Goal: Task Accomplishment & Management: Manage account settings

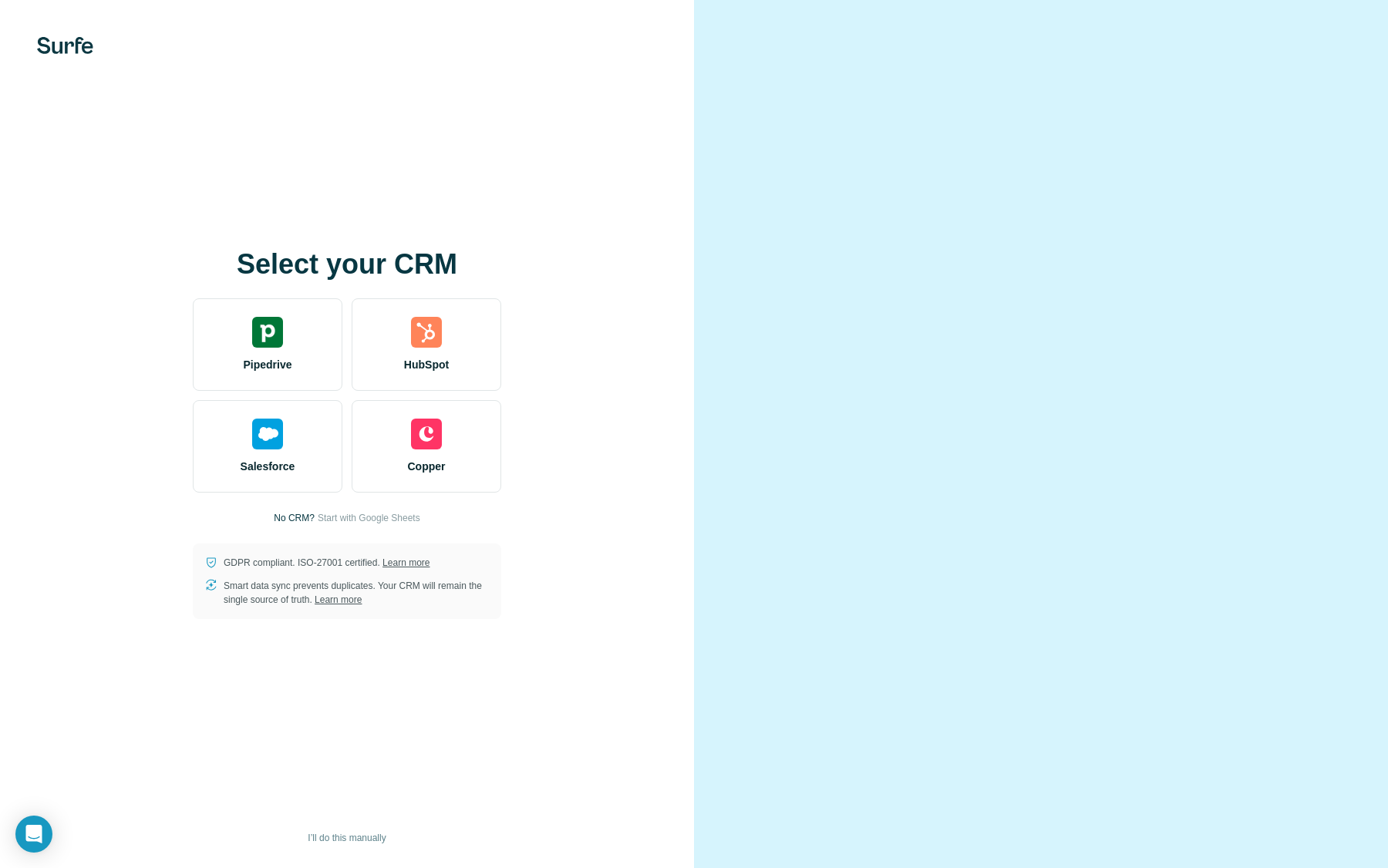
click at [402, 364] on div "HubSpot" at bounding box center [426, 345] width 150 height 93
click at [419, 331] on img at bounding box center [426, 332] width 31 height 31
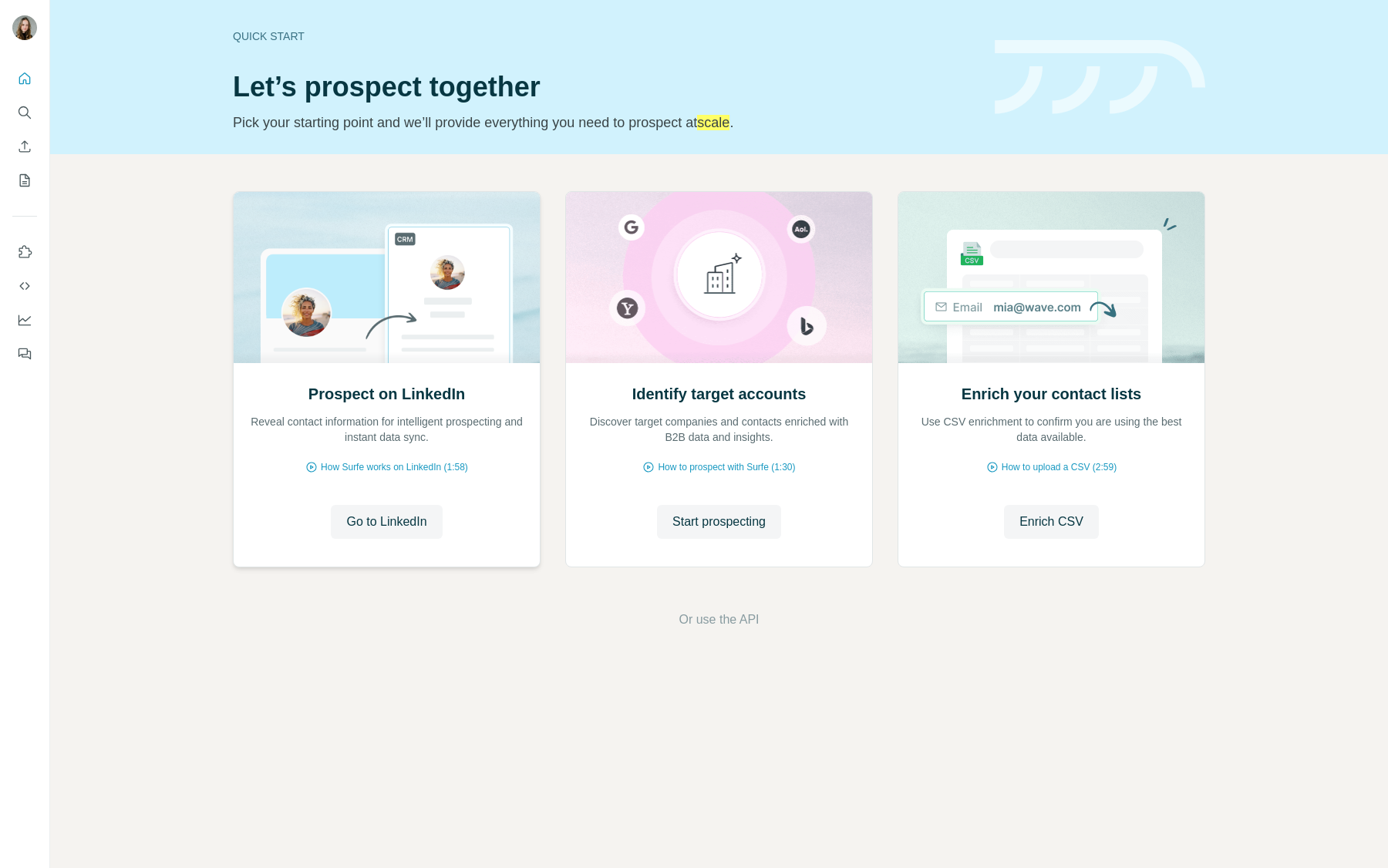
click at [507, 251] on img at bounding box center [386, 277] width 308 height 171
click at [34, 835] on icon "Open Intercom Messenger" at bounding box center [33, 834] width 18 height 20
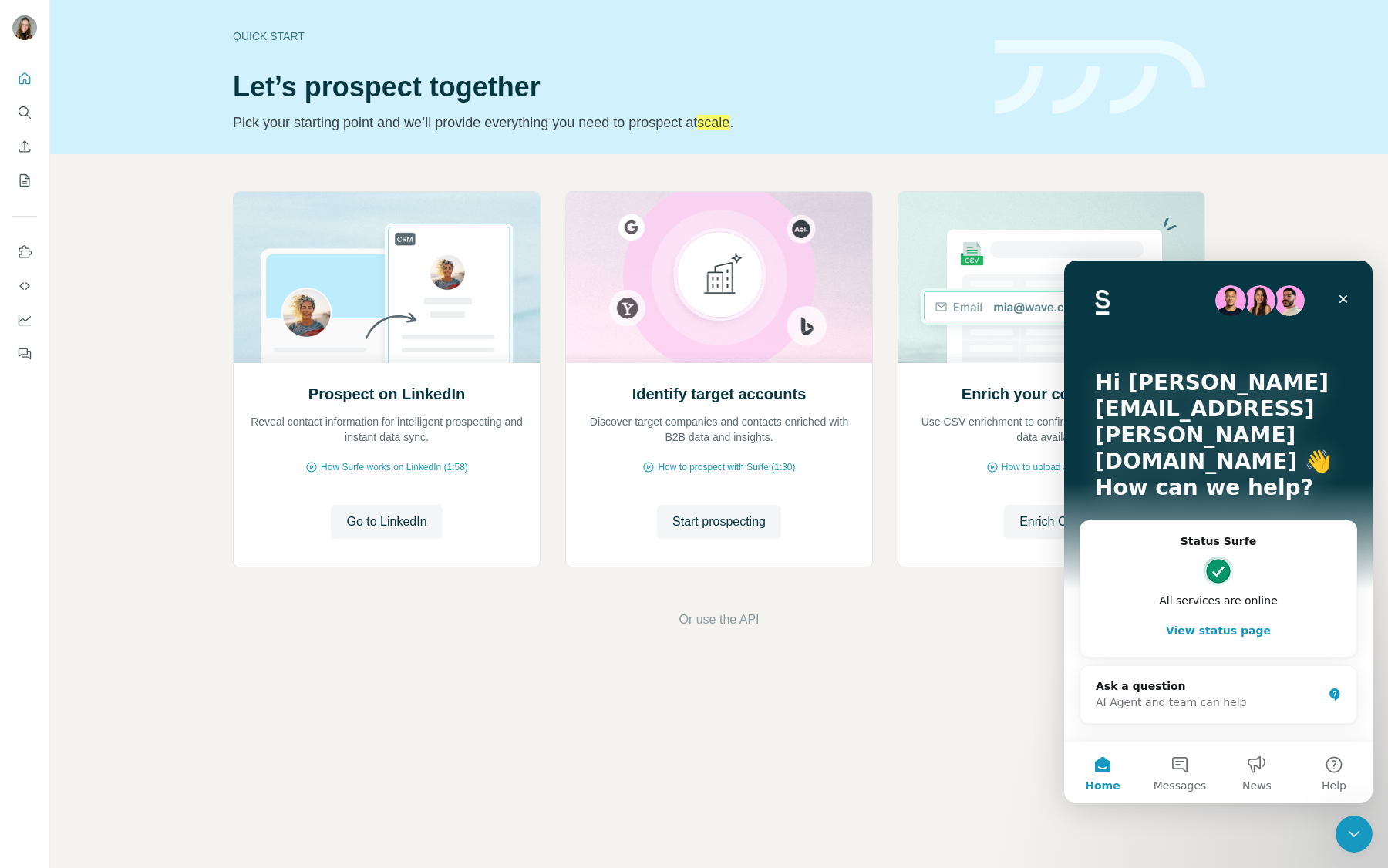
click at [1347, 282] on div "Hi paulina.westermann@taktile.com 👋 How can we help?" at bounding box center [1218, 438] width 278 height 356
click at [1341, 299] on icon "Close" at bounding box center [1343, 299] width 12 height 12
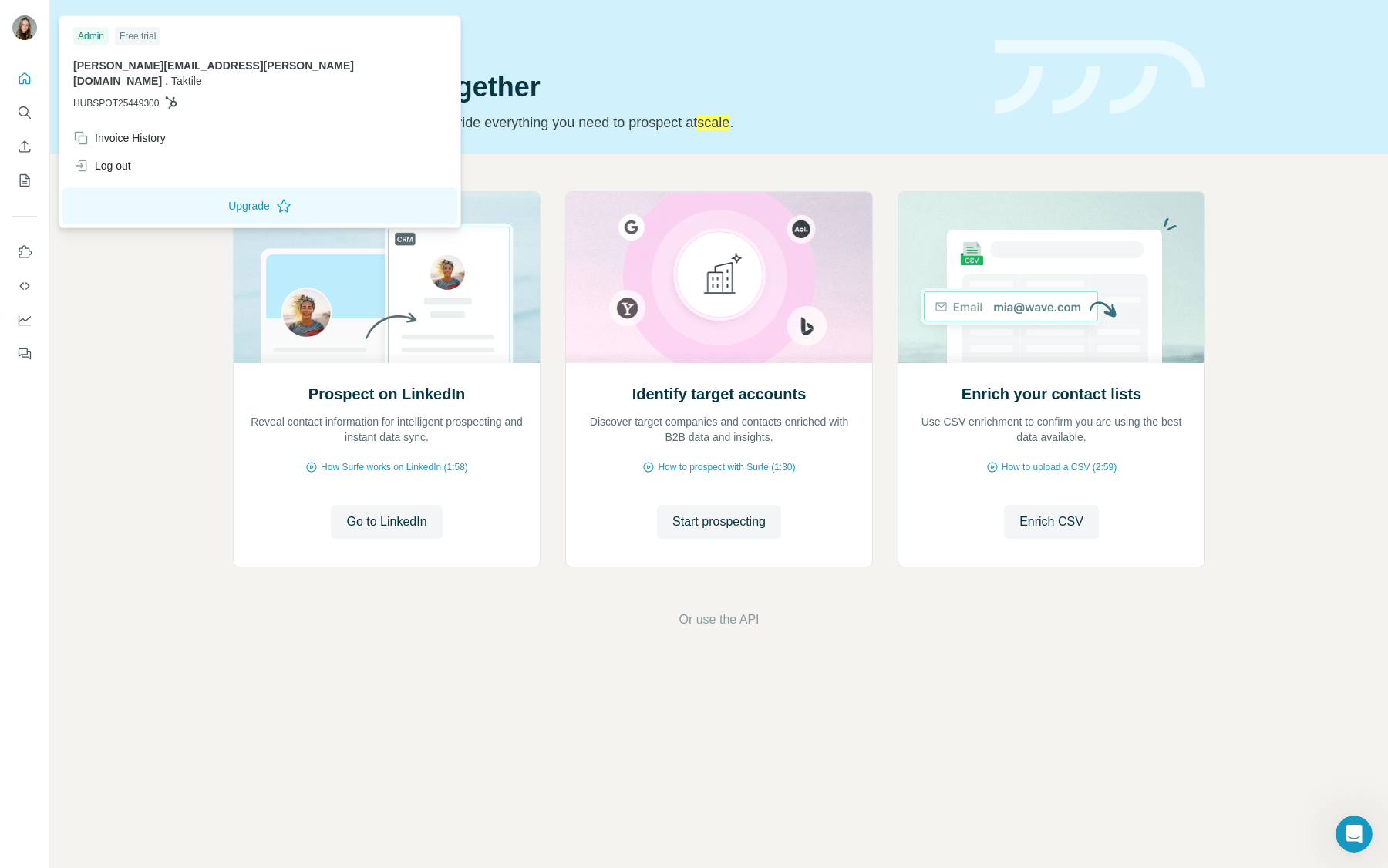
click at [22, 25] on img at bounding box center [25, 28] width 25 height 25
click at [137, 131] on div "Invoice History" at bounding box center [259, 138] width 392 height 28
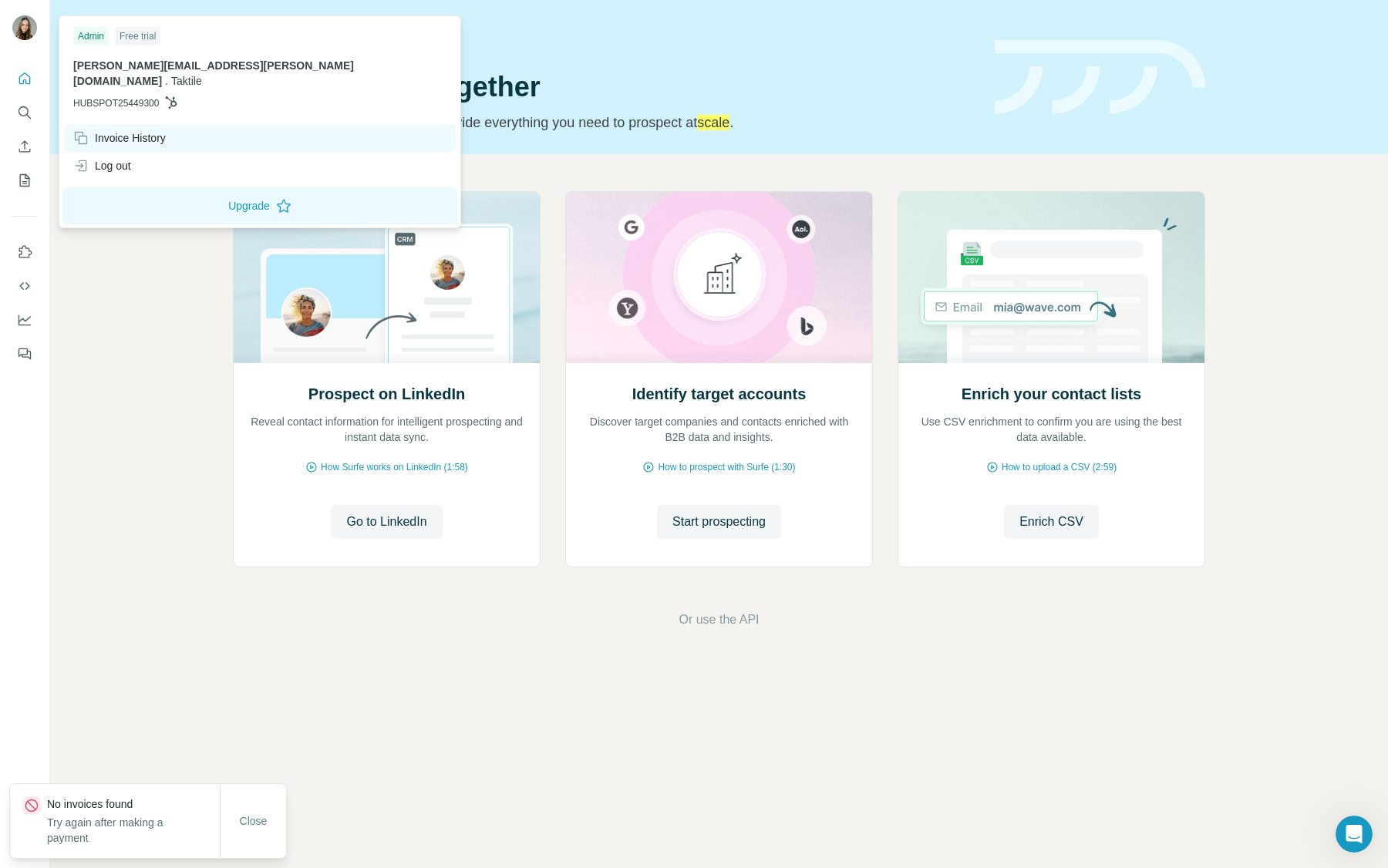
click at [156, 131] on div "Invoice History" at bounding box center [120, 138] width 93 height 16
click at [88, 131] on icon at bounding box center [81, 138] width 16 height 16
click at [164, 131] on div "Invoice History" at bounding box center [120, 138] width 93 height 16
click at [251, 821] on span "Close" at bounding box center [254, 821] width 28 height 16
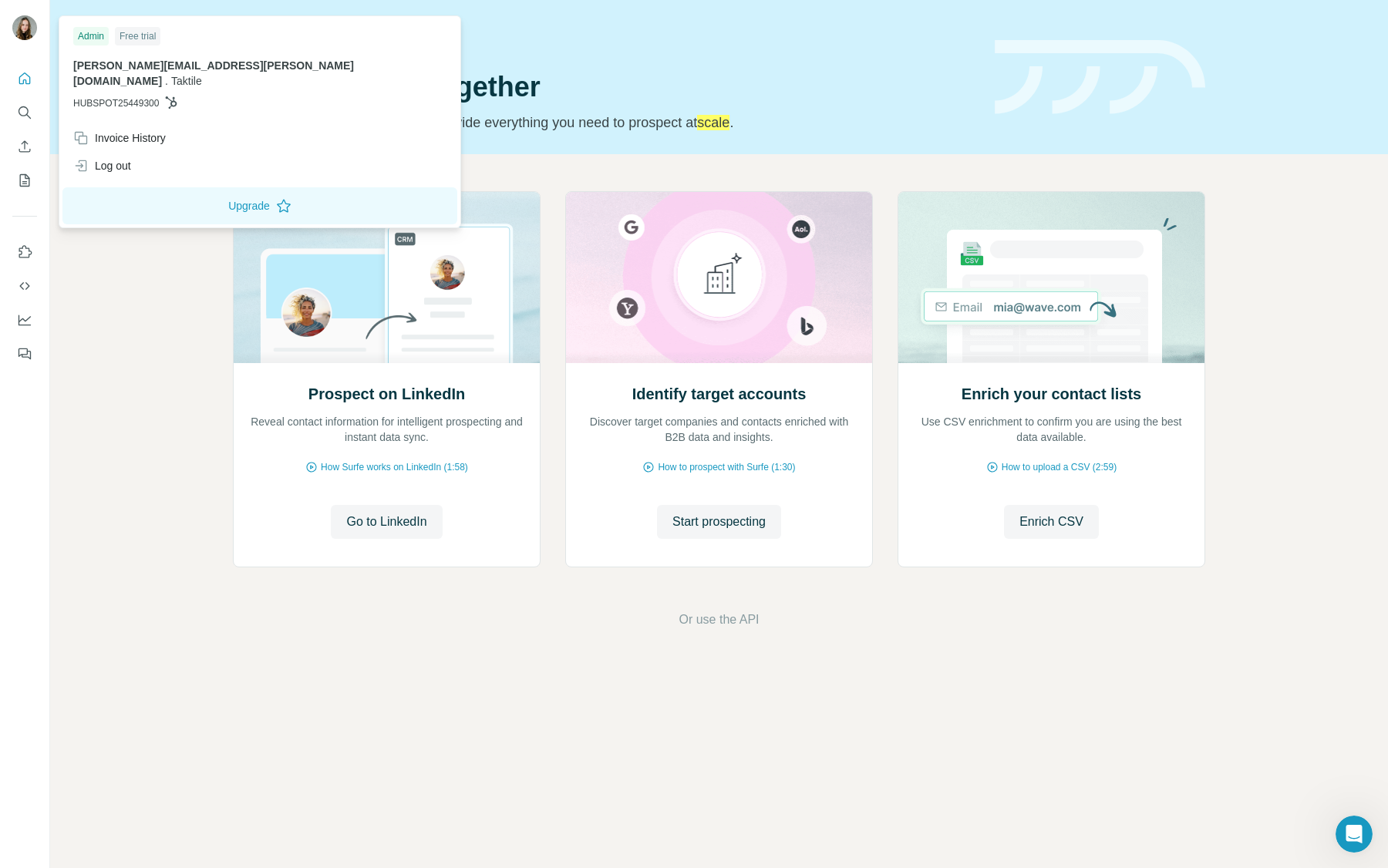
click at [129, 35] on div "Free trial" at bounding box center [138, 36] width 46 height 18
click at [177, 96] on icon at bounding box center [171, 102] width 12 height 12
click at [164, 187] on button "Upgrade" at bounding box center [259, 206] width 395 height 37
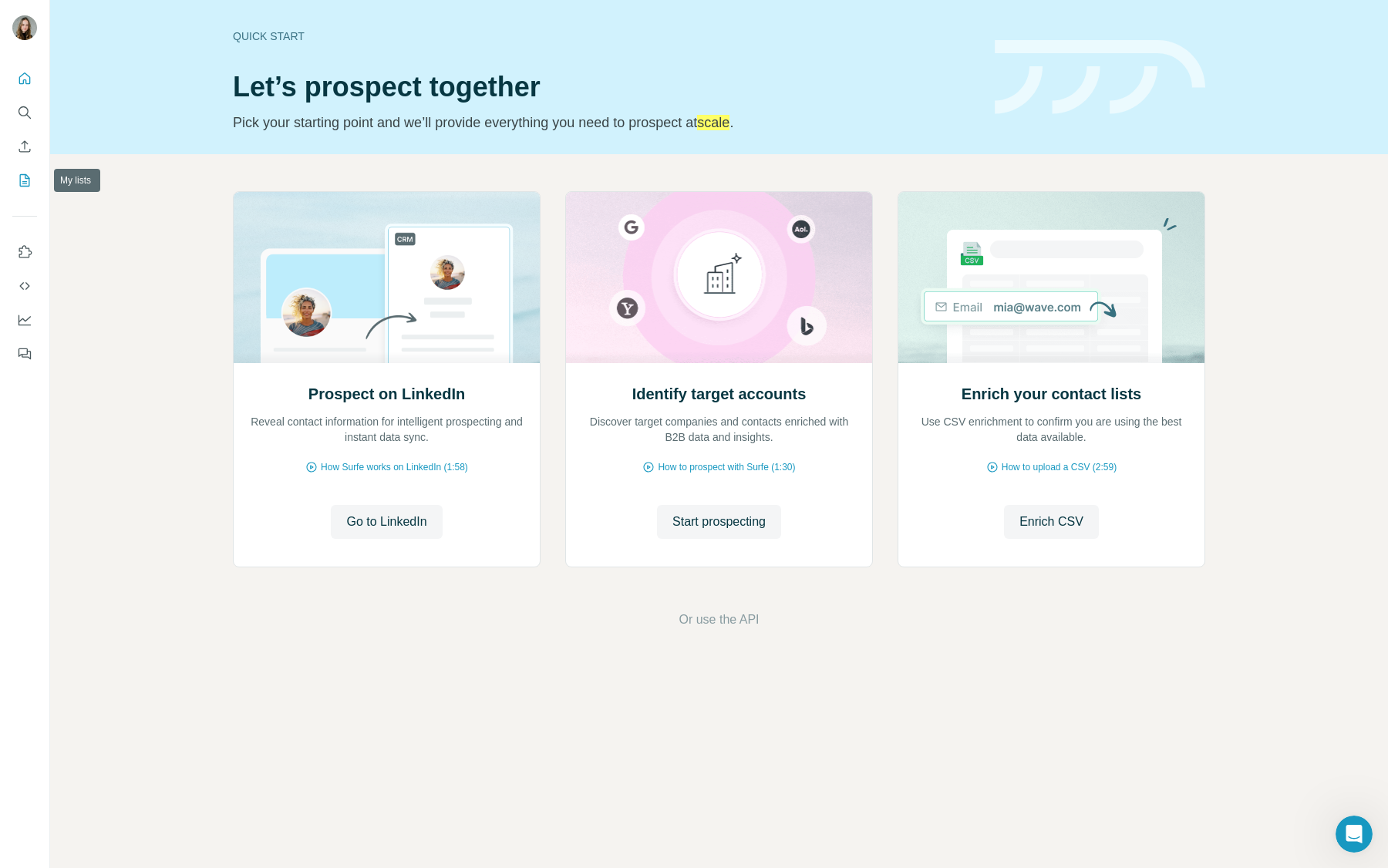
click at [27, 167] on button "My lists" at bounding box center [25, 180] width 25 height 28
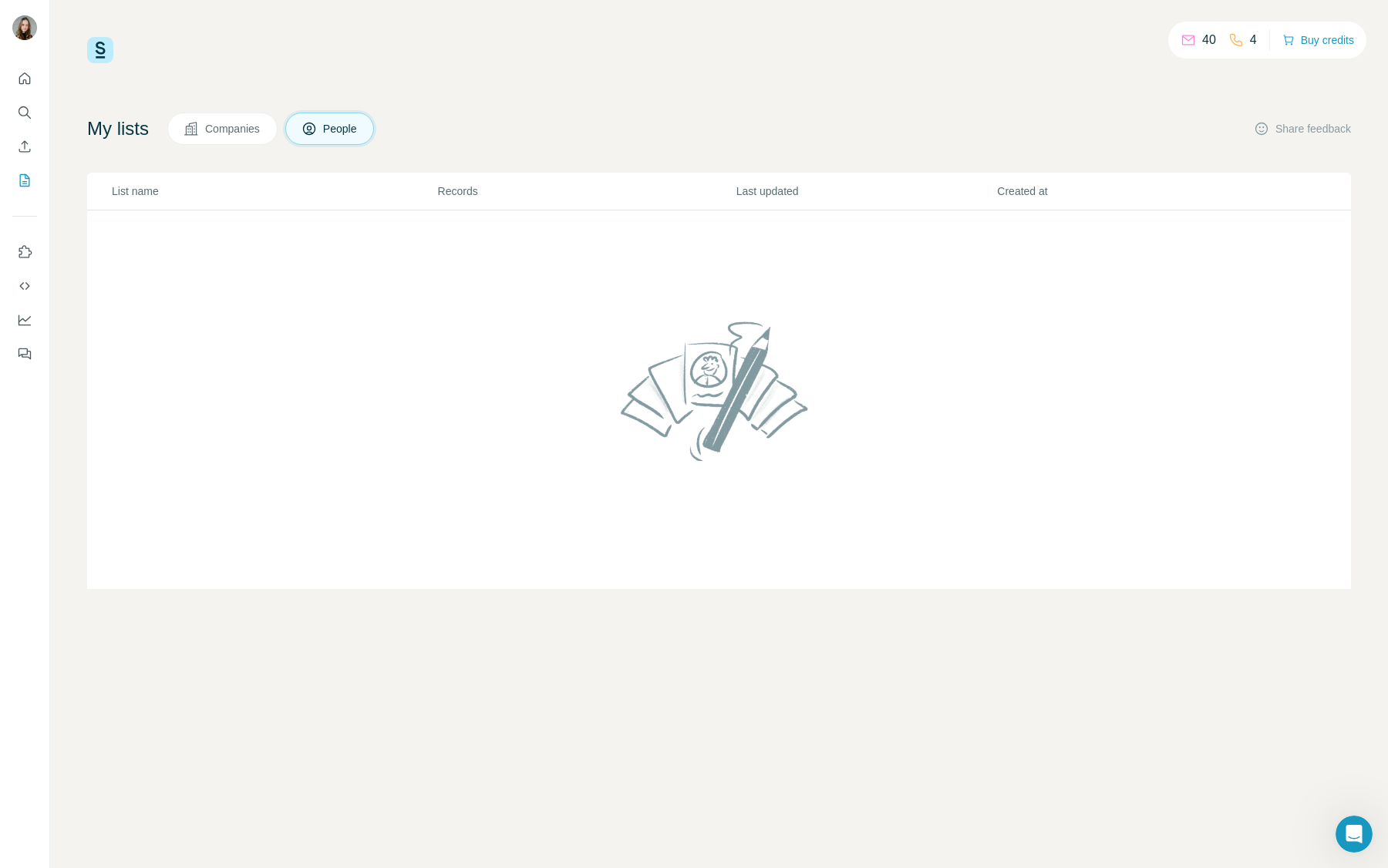
click at [253, 140] on button "Companies" at bounding box center [223, 128] width 110 height 32
click at [22, 136] on button "Enrich CSV" at bounding box center [25, 146] width 25 height 28
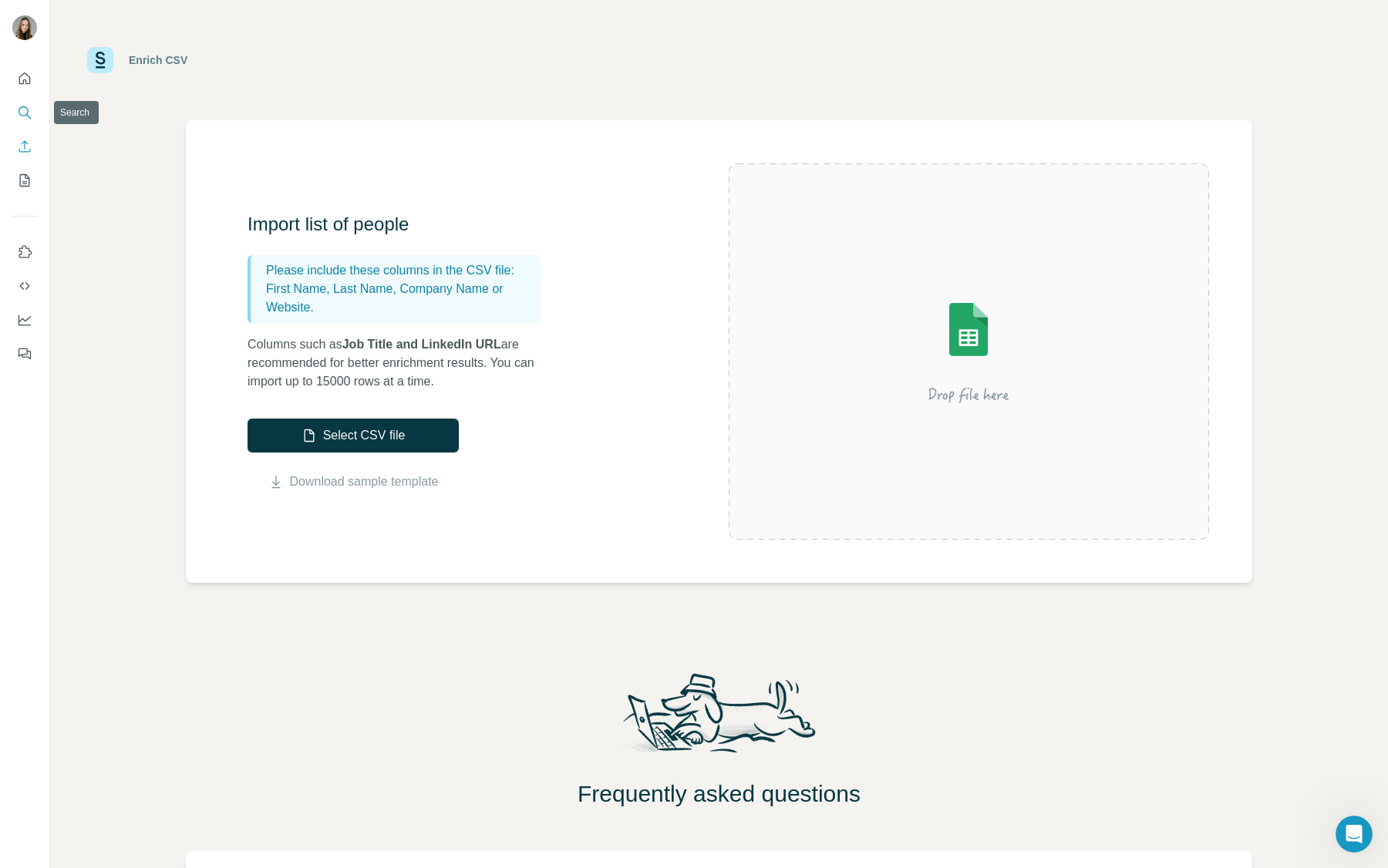
click at [25, 111] on icon "Search" at bounding box center [25, 113] width 16 height 16
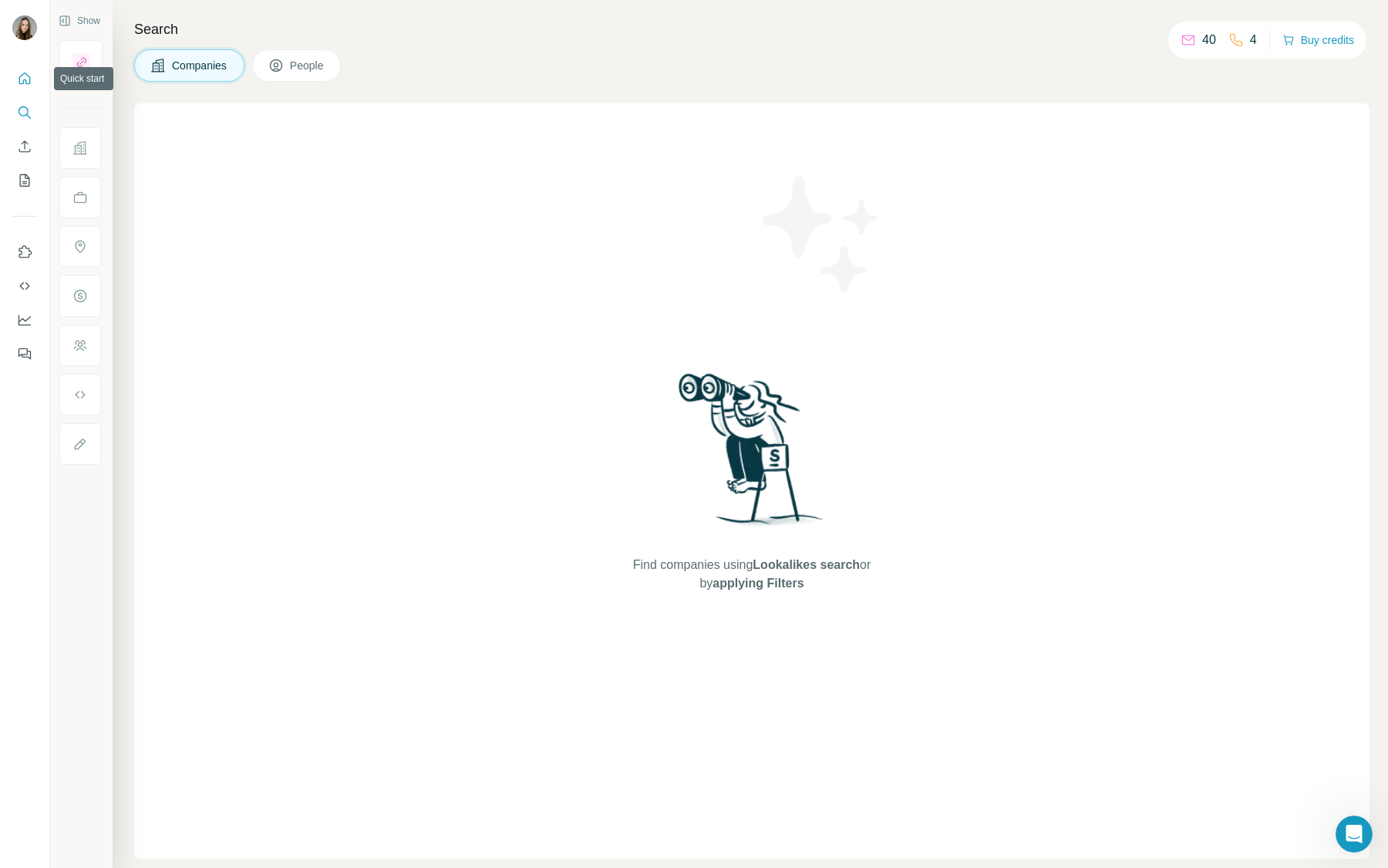
click at [20, 80] on icon "Quick start" at bounding box center [25, 79] width 16 height 16
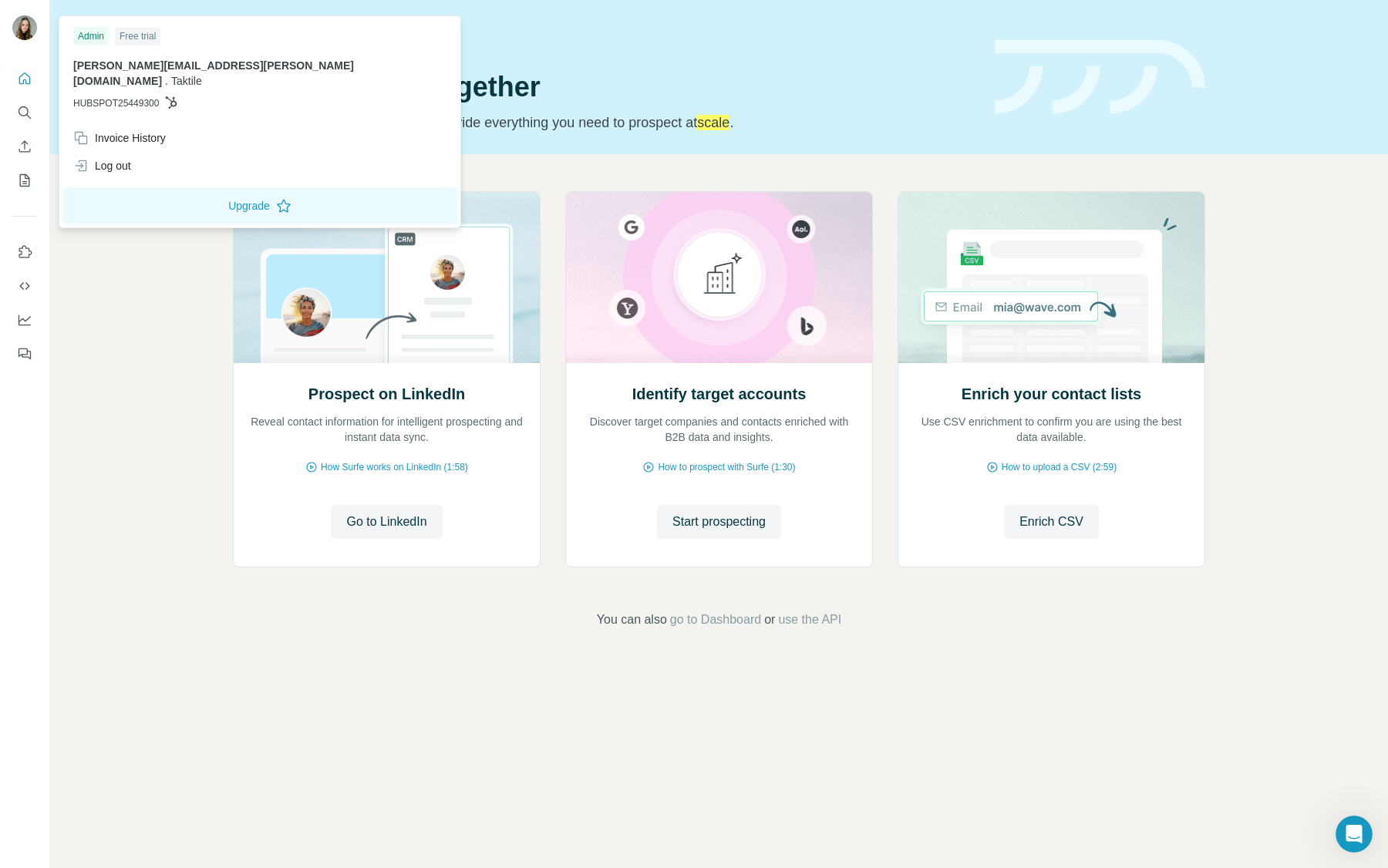
click at [31, 26] on img at bounding box center [25, 28] width 25 height 25
click at [146, 37] on div "Free trial" at bounding box center [138, 36] width 46 height 18
click at [252, 96] on p "HUBSPOT25449300" at bounding box center [260, 103] width 373 height 14
click at [123, 158] on div "Log out" at bounding box center [103, 166] width 58 height 16
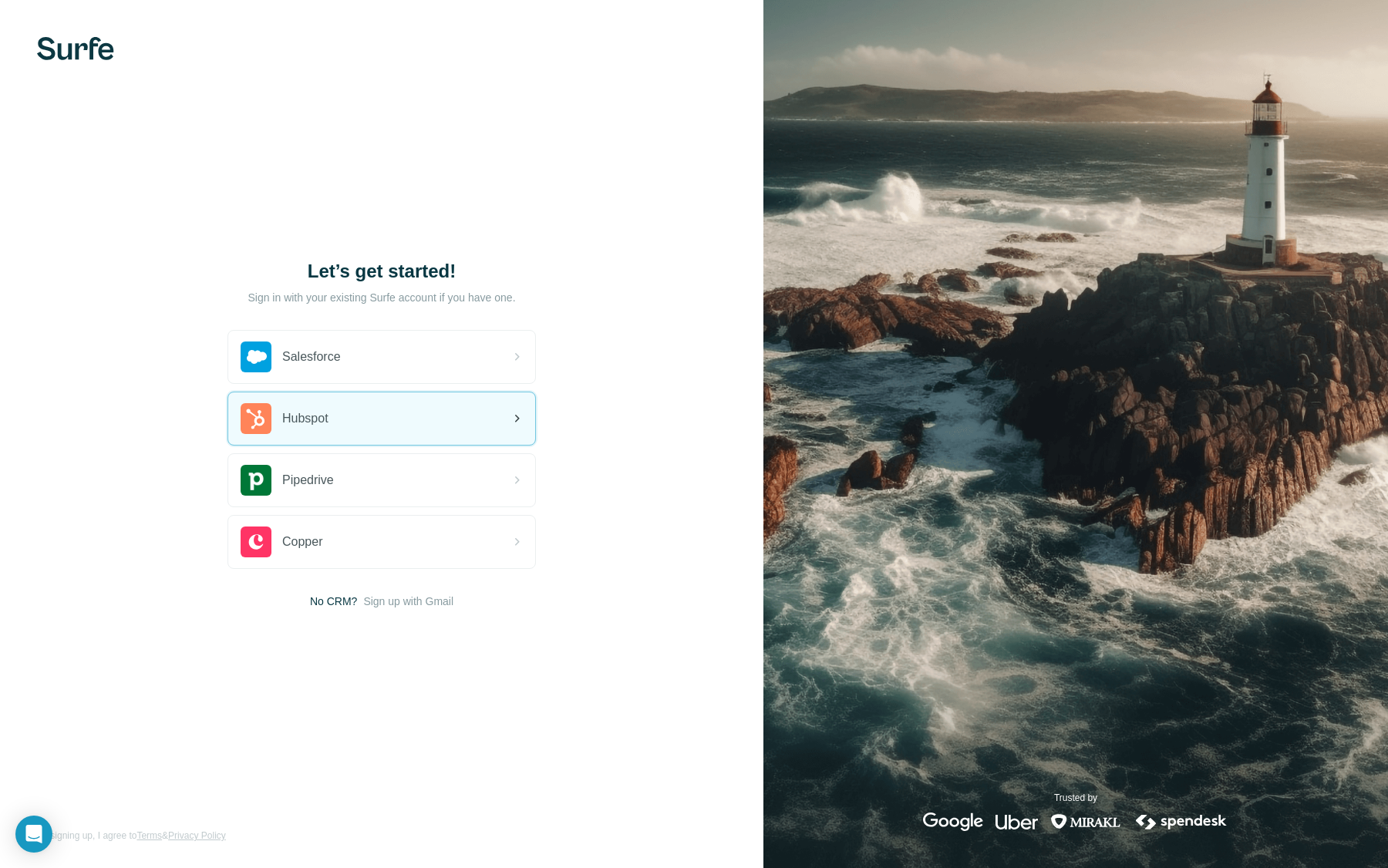
click at [397, 435] on div "Hubspot" at bounding box center [381, 419] width 307 height 53
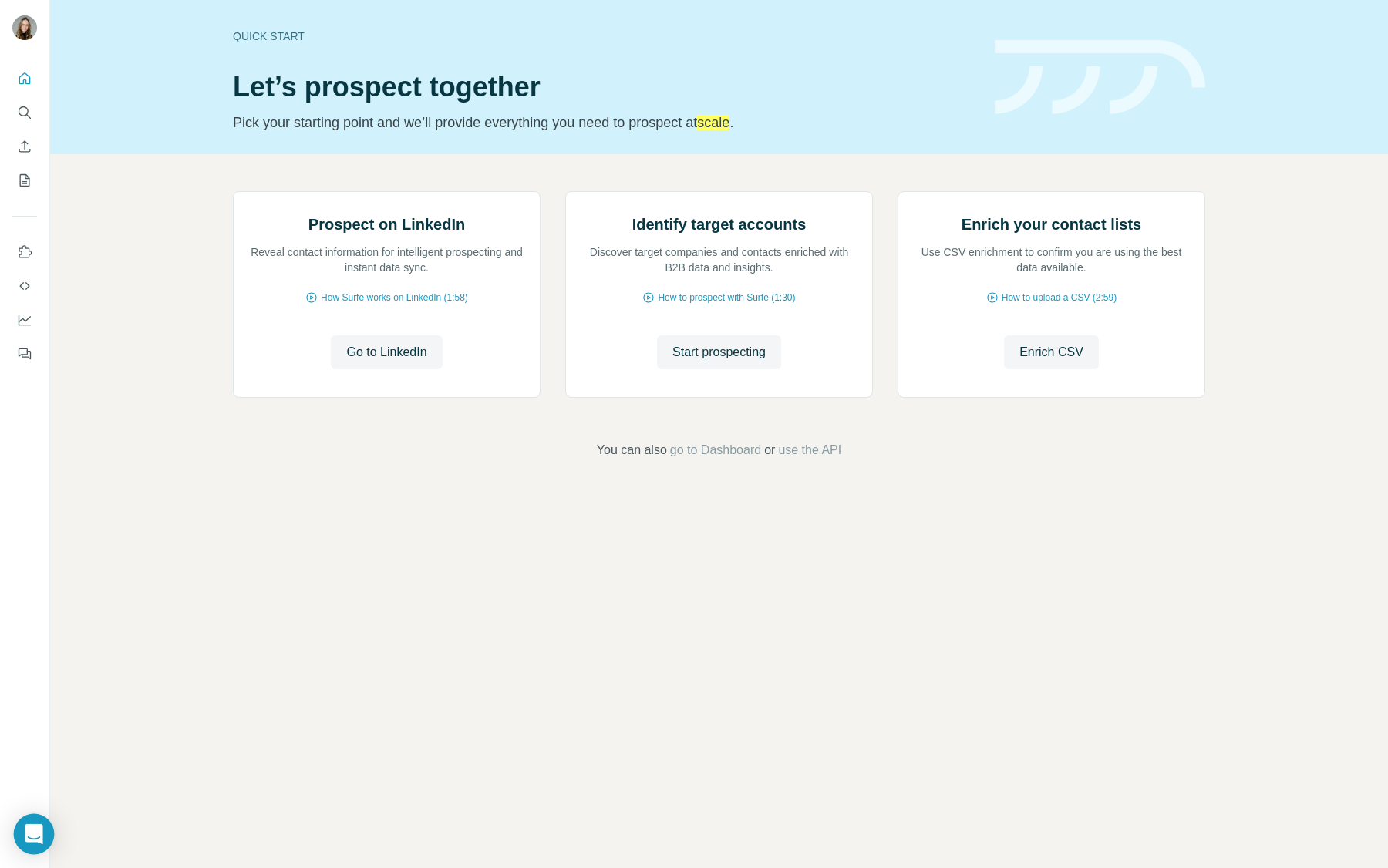
click at [39, 837] on icon "Open Intercom Messenger" at bounding box center [33, 834] width 20 height 20
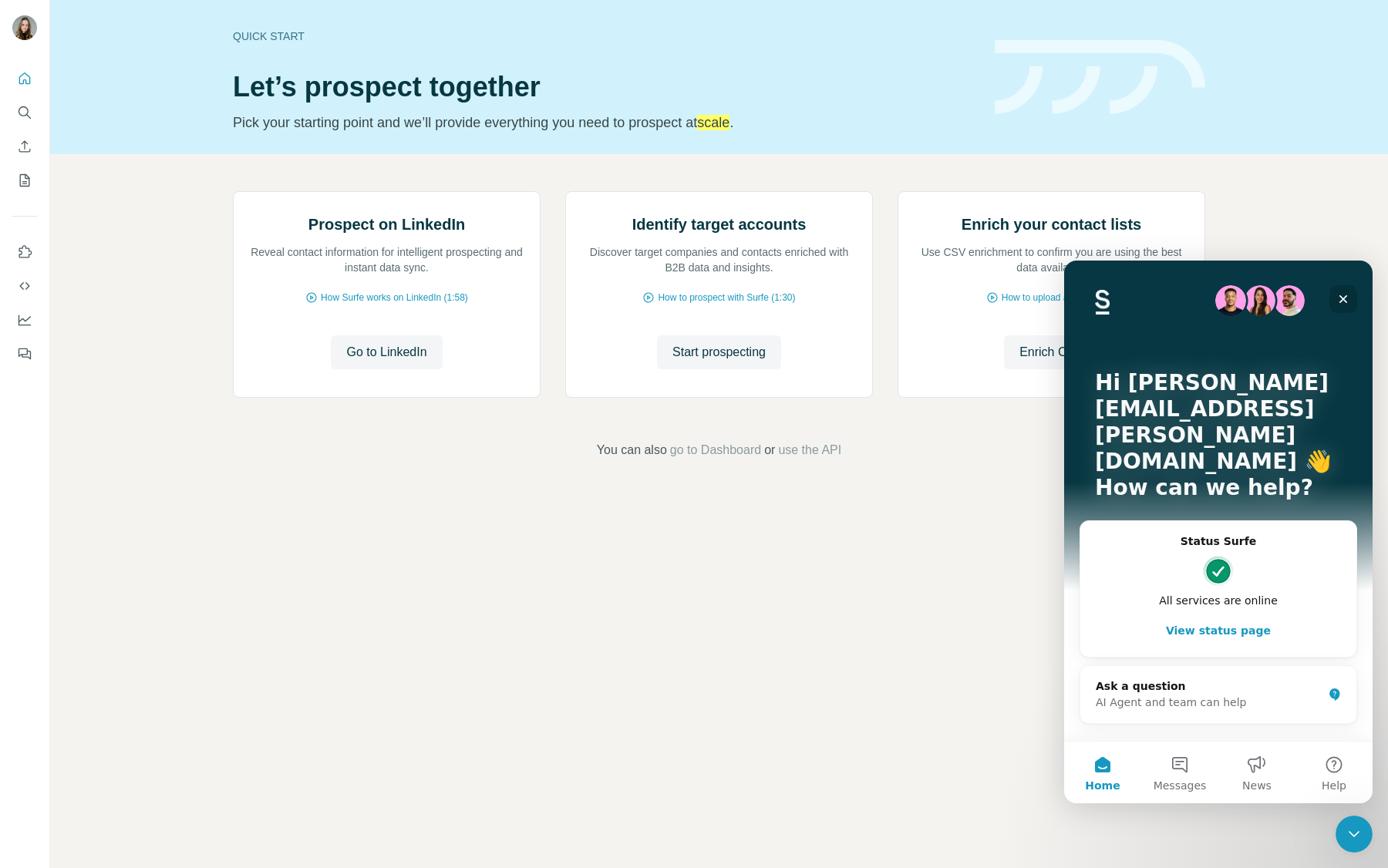
click at [1339, 287] on div "Close" at bounding box center [1343, 300] width 28 height 28
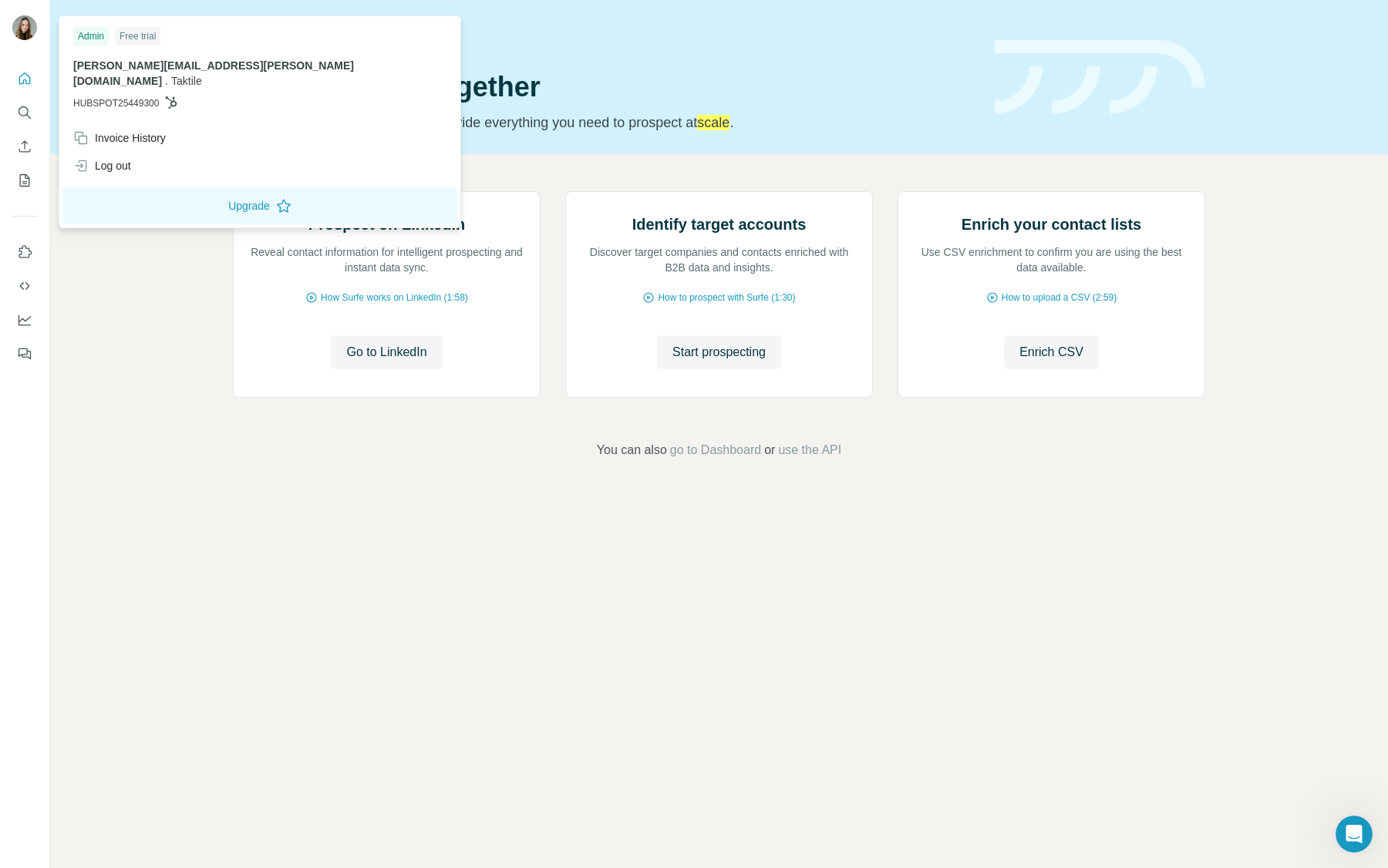
click at [25, 32] on img at bounding box center [25, 28] width 25 height 25
click at [99, 37] on div "Admin" at bounding box center [91, 36] width 35 height 18
click at [152, 32] on div "Free trial" at bounding box center [138, 36] width 46 height 18
click at [202, 74] on span "Taktile" at bounding box center [186, 81] width 31 height 12
click at [18, 792] on div at bounding box center [25, 434] width 50 height 868
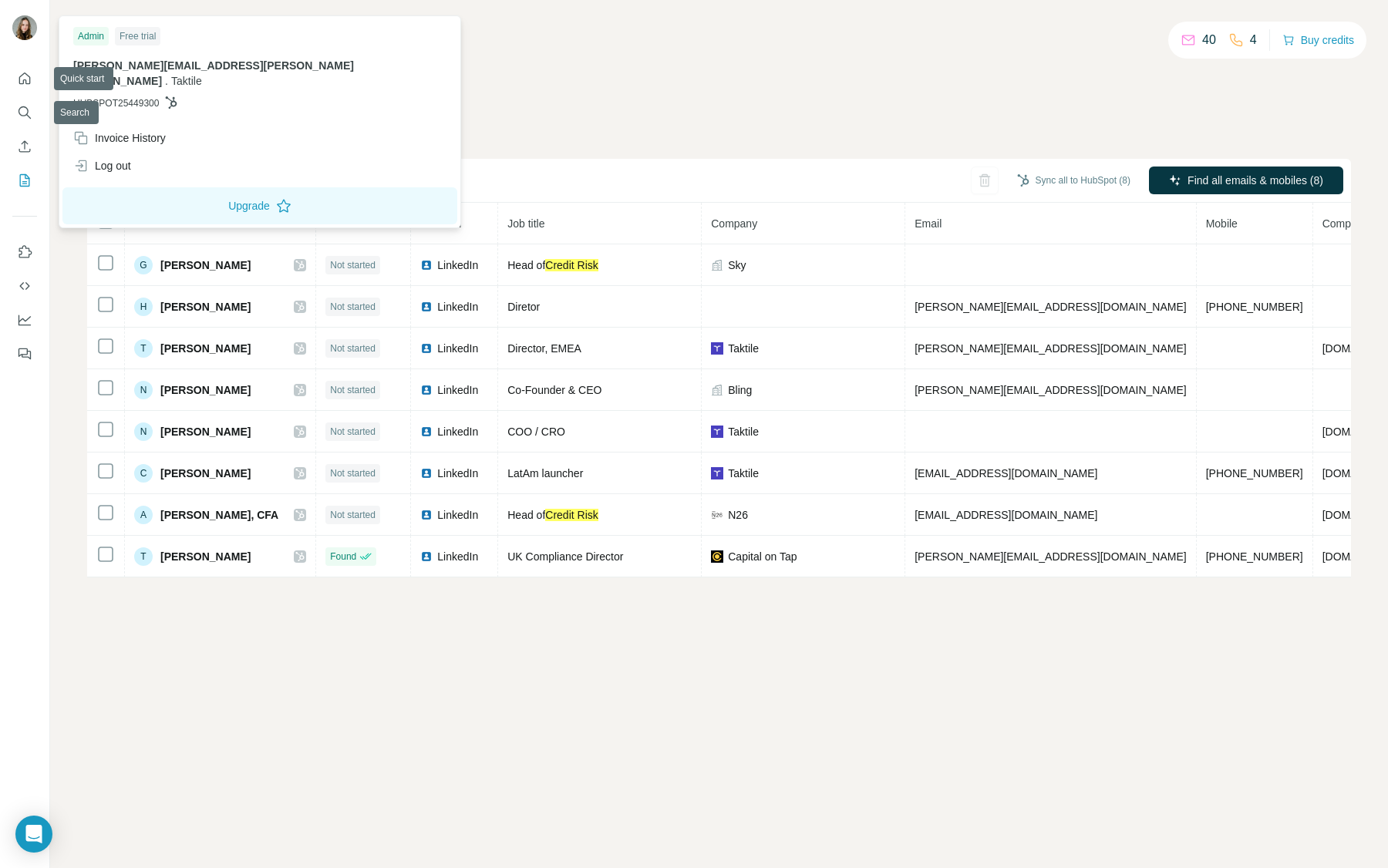
click at [19, 22] on img at bounding box center [25, 28] width 25 height 25
click at [125, 131] on div "Invoice History" at bounding box center [120, 138] width 93 height 16
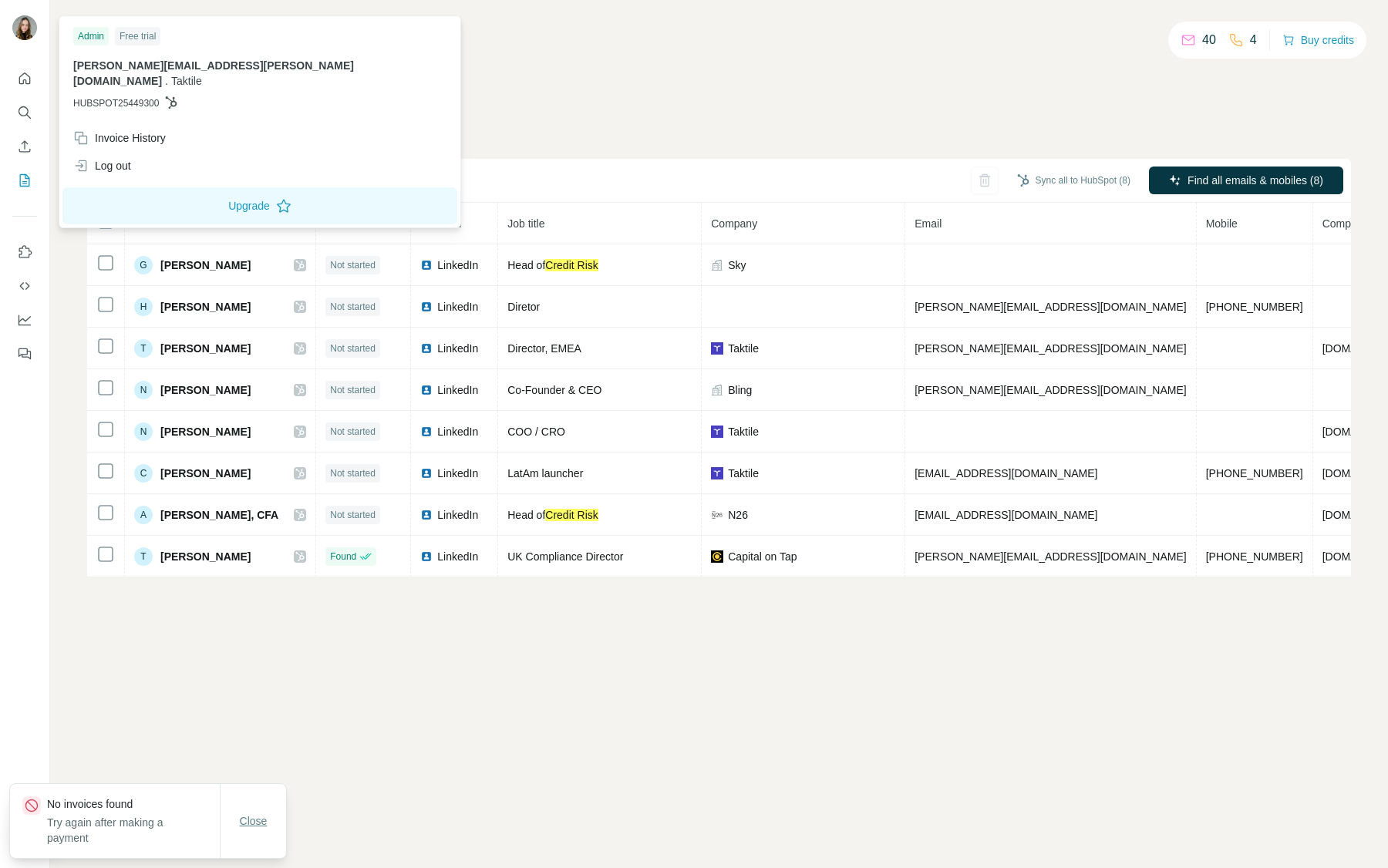
click at [251, 818] on span "Close" at bounding box center [254, 821] width 28 height 16
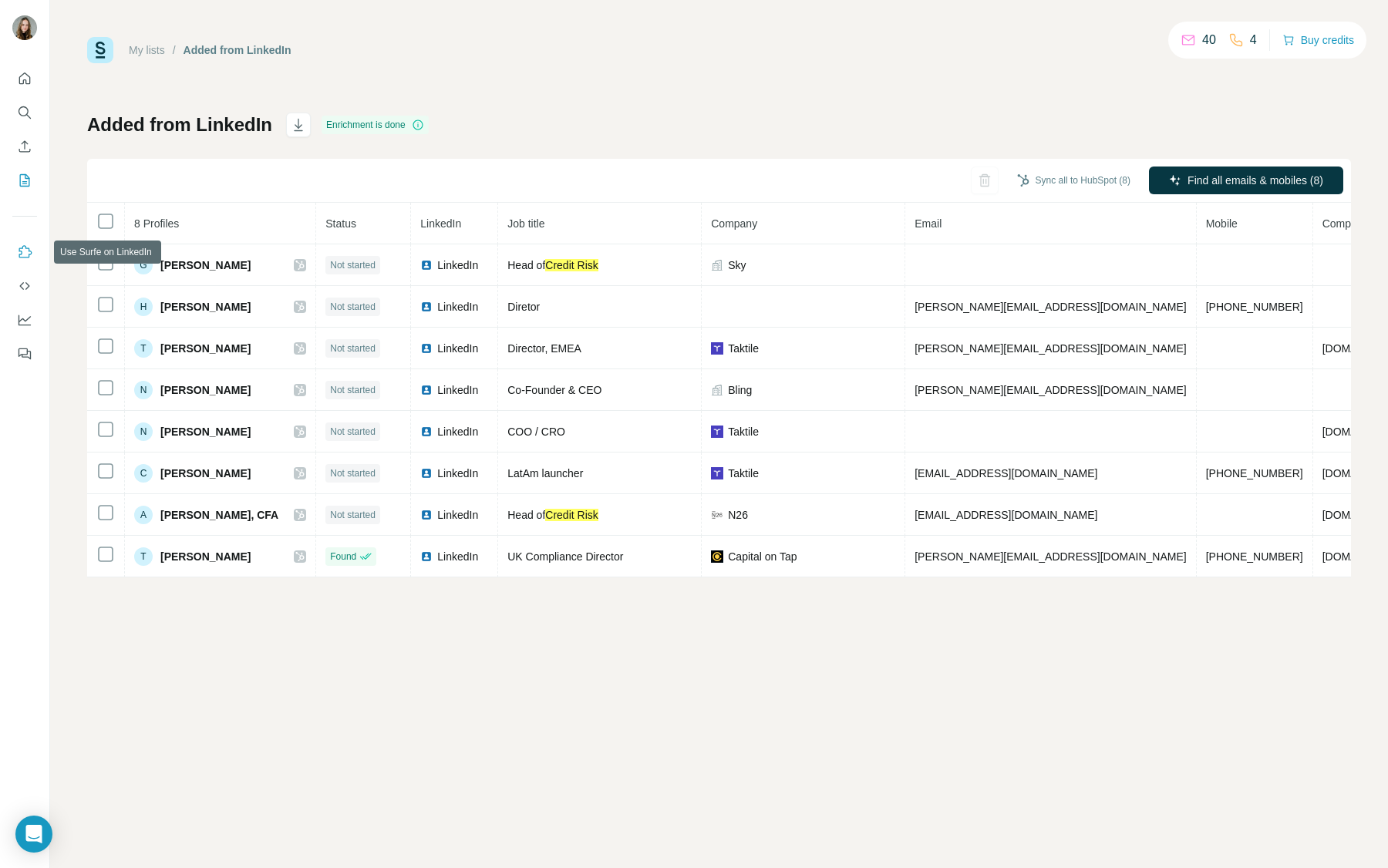
click at [20, 258] on icon "Use Surfe on LinkedIn" at bounding box center [25, 251] width 13 height 12
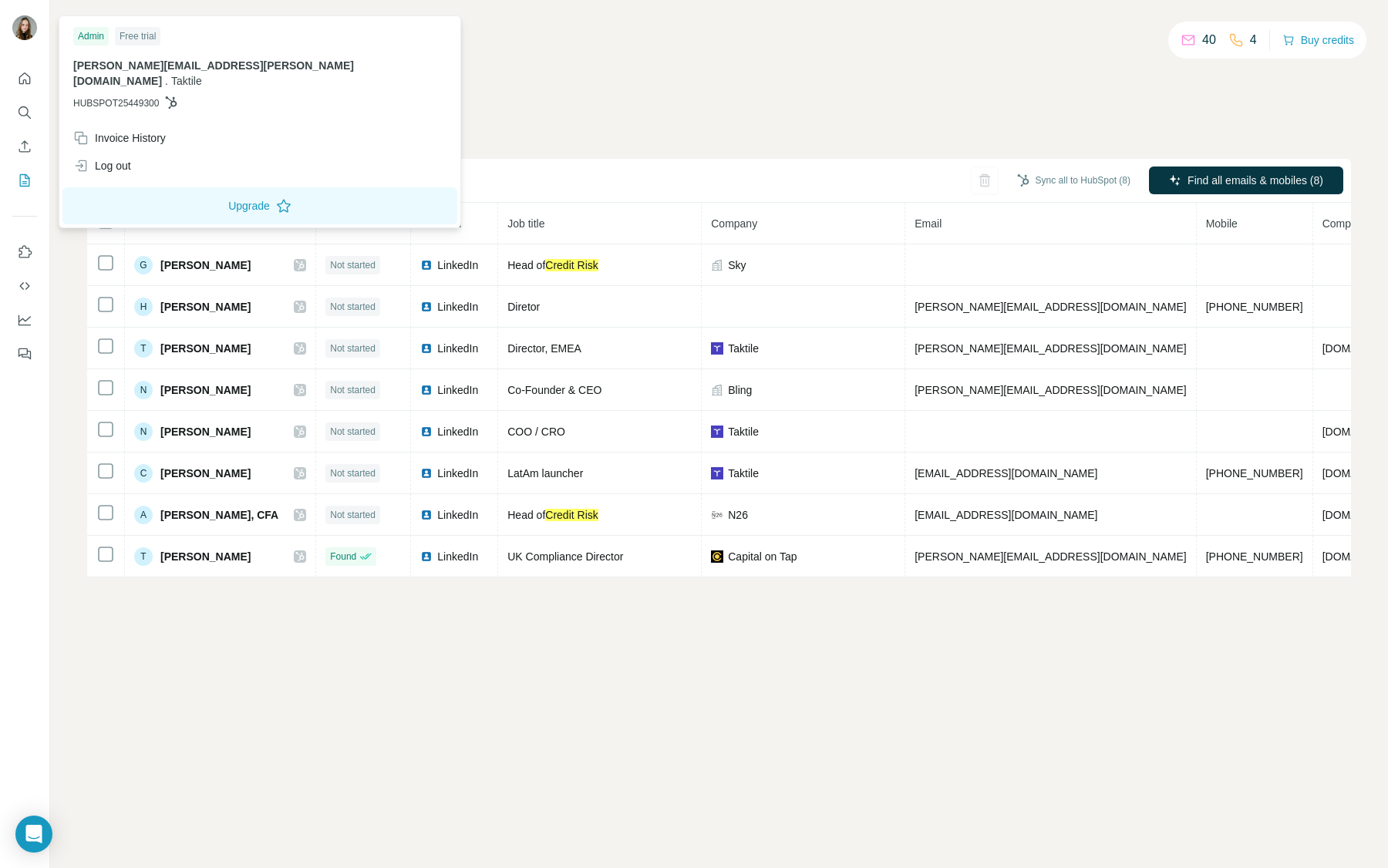
click at [24, 33] on img at bounding box center [25, 28] width 25 height 25
click at [116, 96] on span "HUBSPOT25449300" at bounding box center [117, 103] width 86 height 14
click at [135, 75] on div "paulina.westermann@taktile.com . Taktile HUBSPOT25449300" at bounding box center [260, 84] width 373 height 53
click at [25, 298] on button "Use Surfe API" at bounding box center [25, 286] width 25 height 28
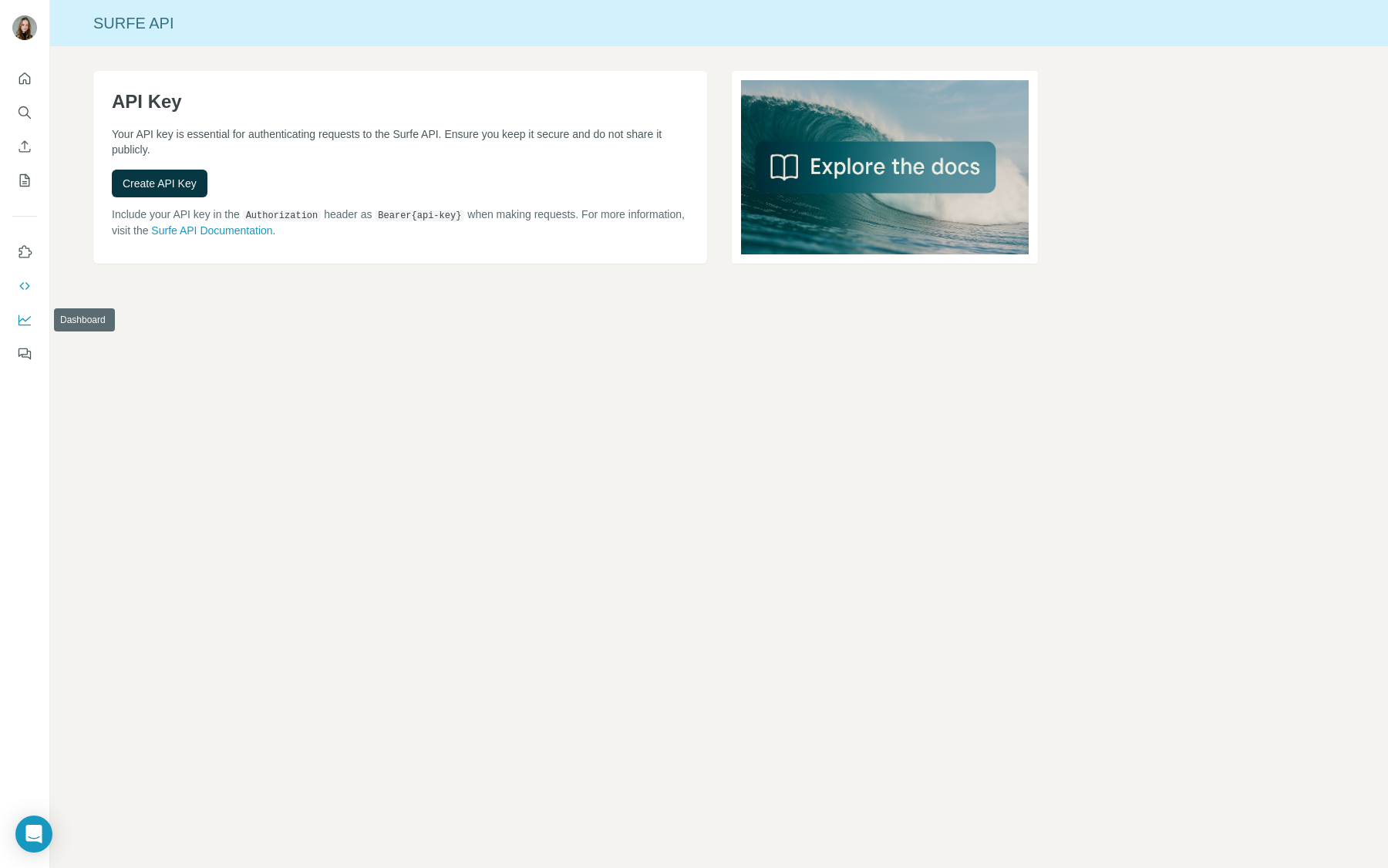
click at [30, 308] on button "Dashboard" at bounding box center [25, 320] width 25 height 28
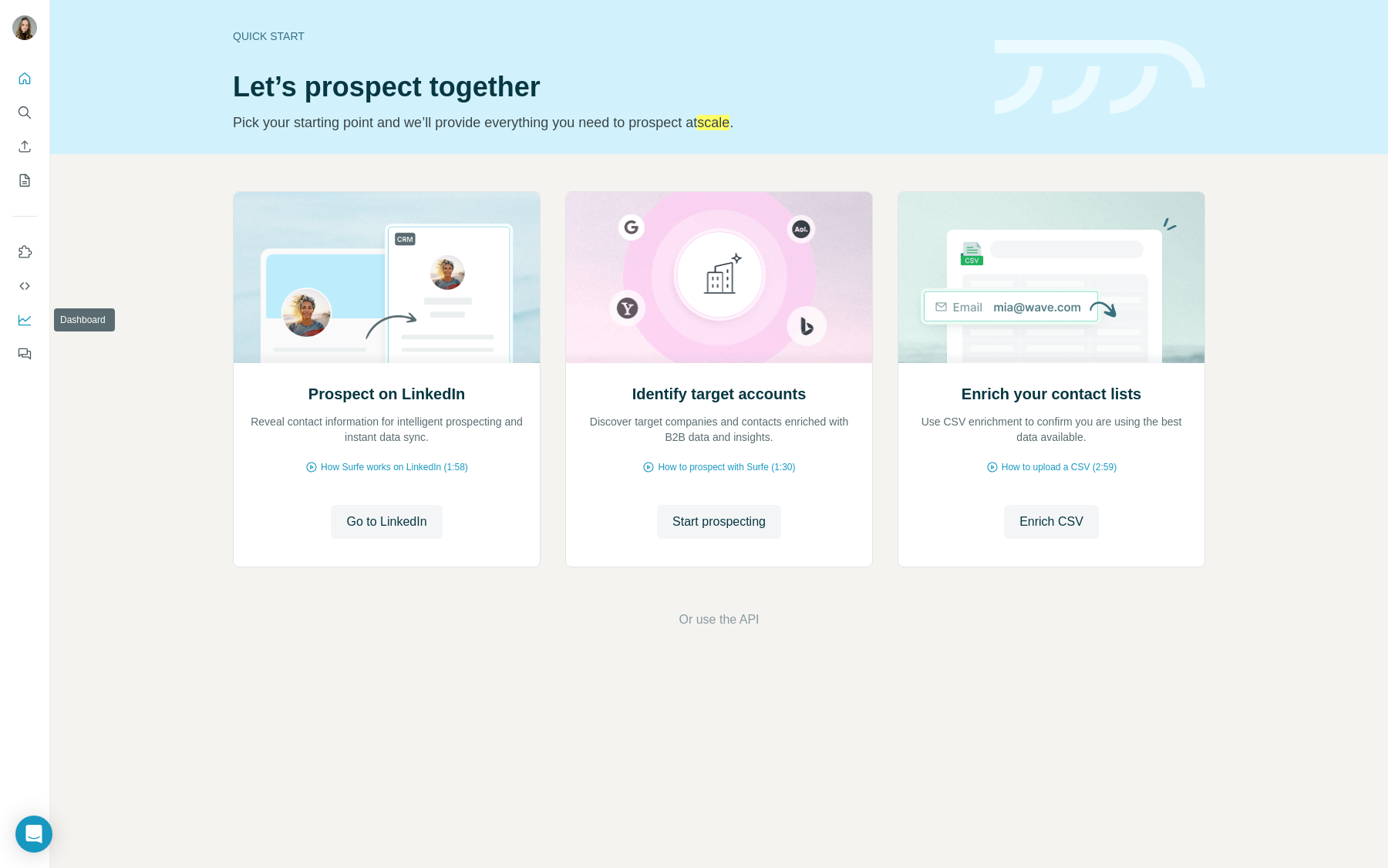
click at [23, 328] on button "Dashboard" at bounding box center [25, 320] width 25 height 28
